Goal: Task Accomplishment & Management: Manage account settings

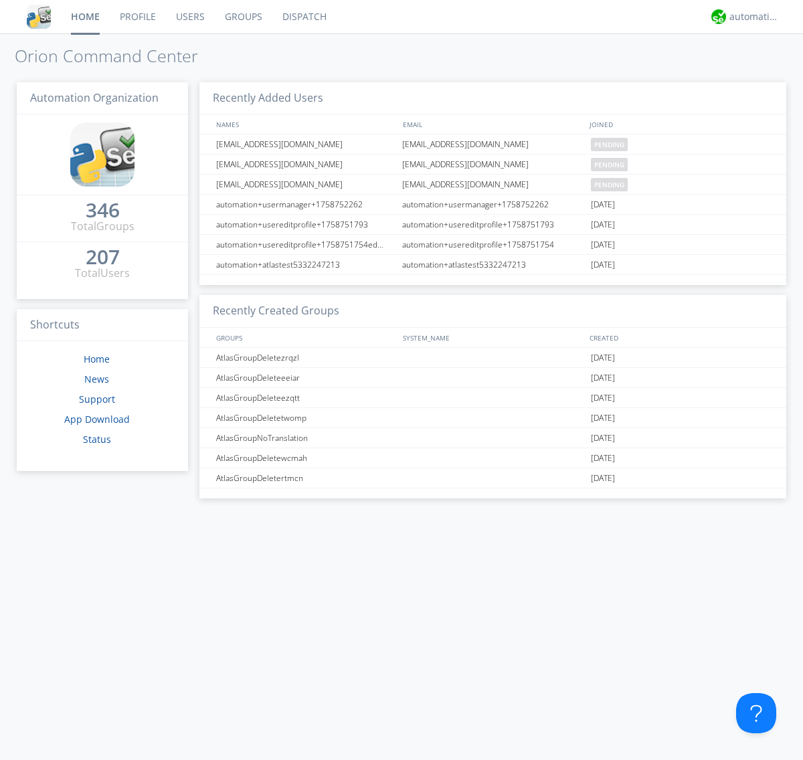
click at [189, 17] on link "Users" at bounding box center [190, 16] width 49 height 33
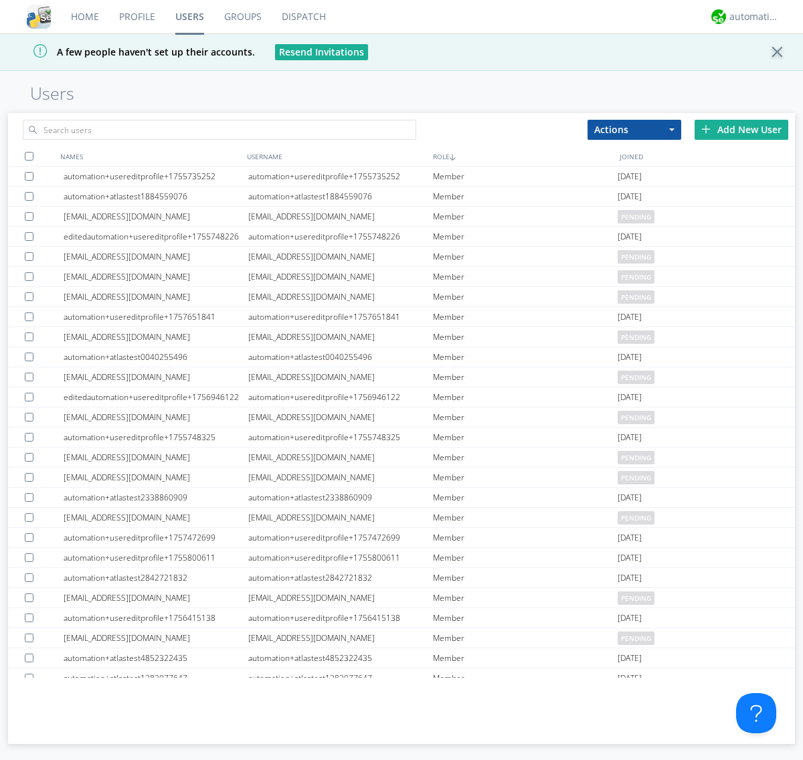
click at [741, 129] on div "Add New User" at bounding box center [742, 130] width 94 height 20
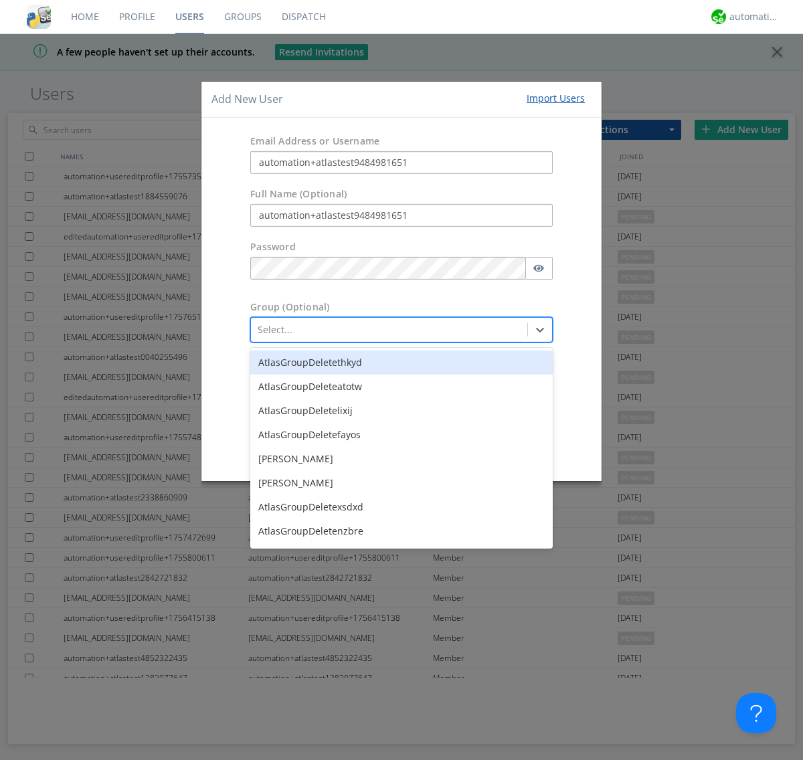
click at [491, 451] on button "Create User Account" at bounding box center [491, 451] width 114 height 20
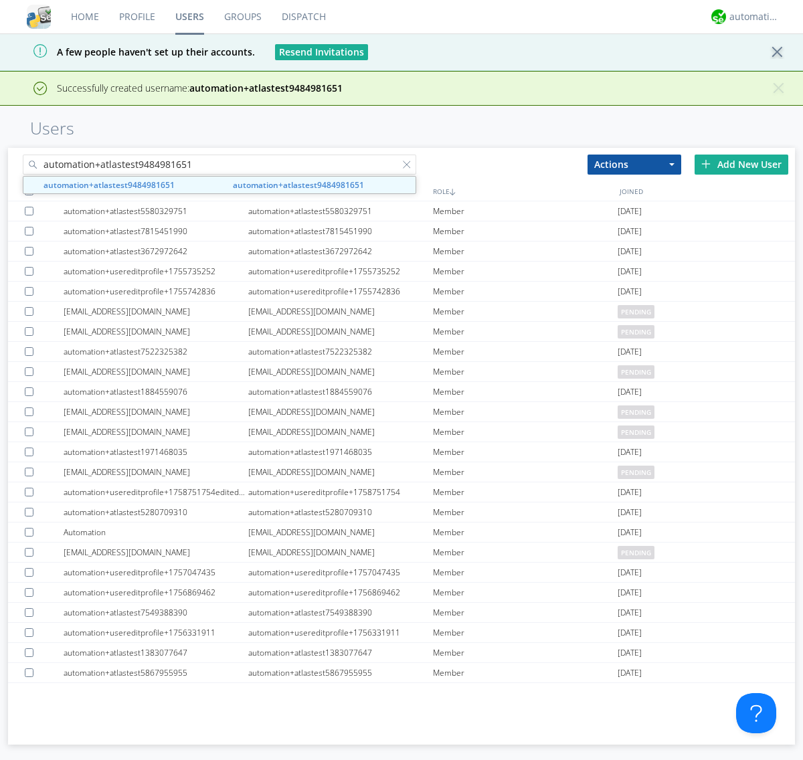
type input "automation+atlastest9484981651"
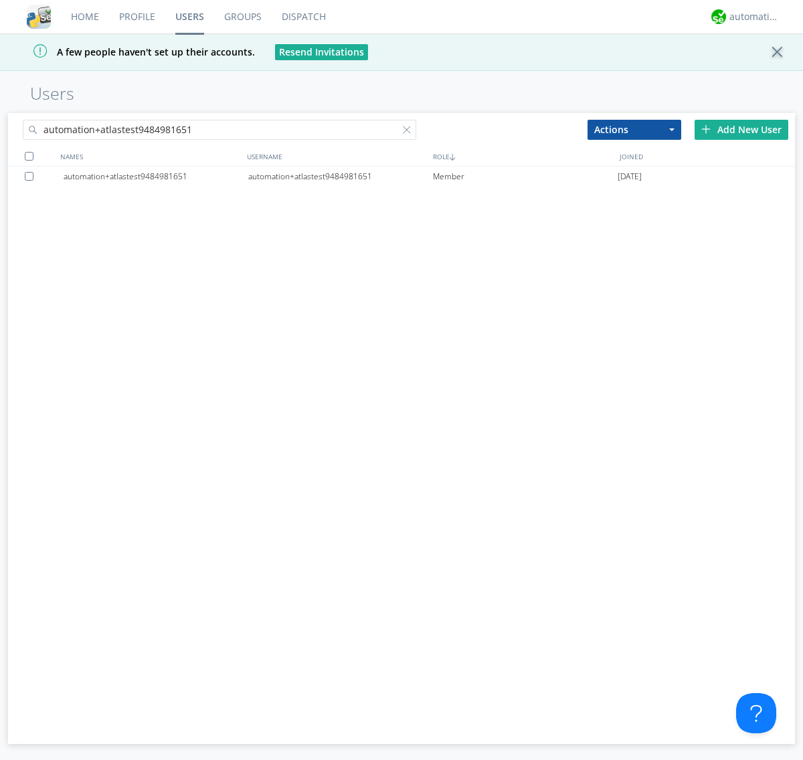
click at [340, 176] on div "automation+atlastest9484981651" at bounding box center [340, 177] width 185 height 20
